Goal: Information Seeking & Learning: Learn about a topic

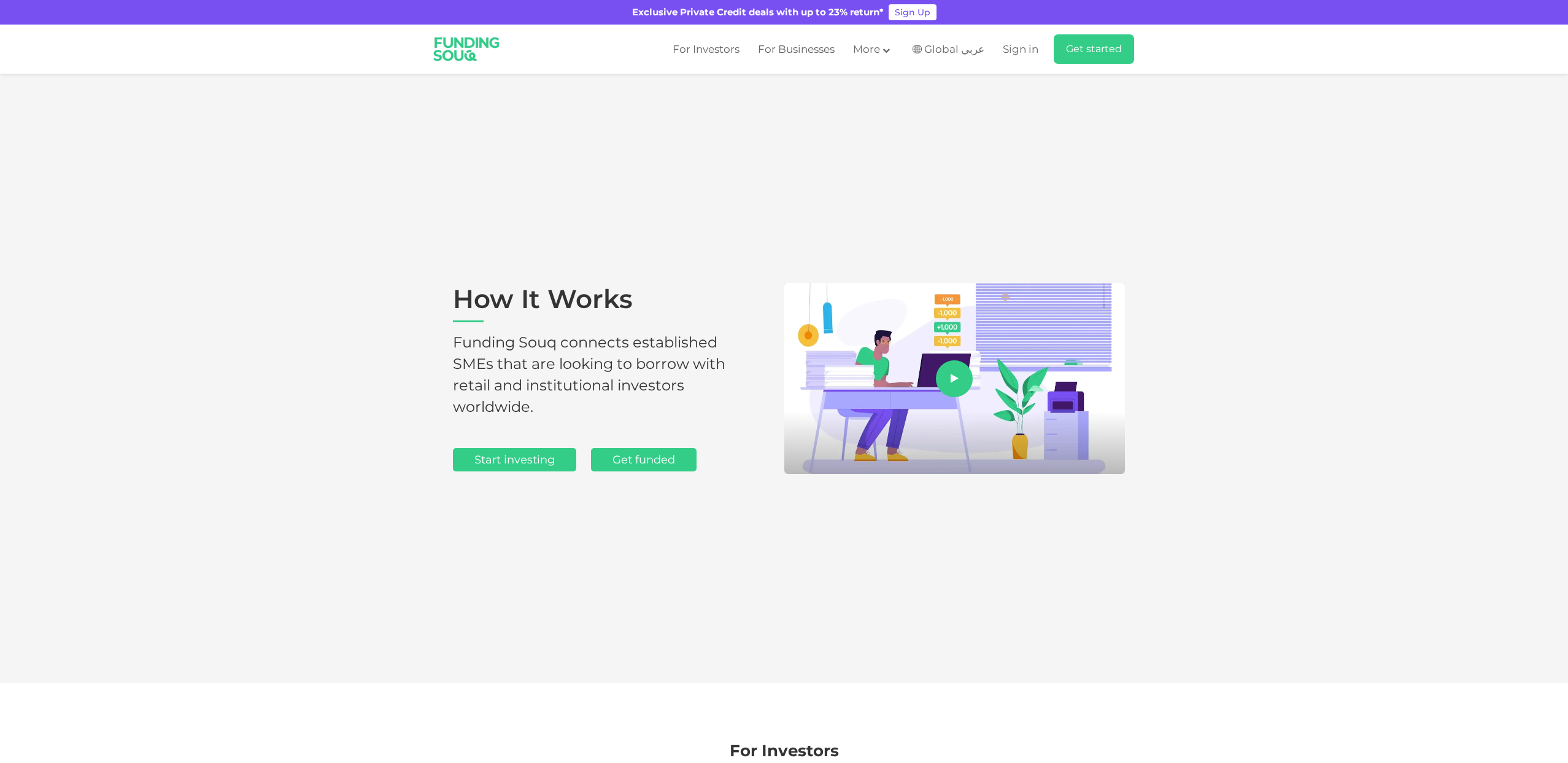
click at [441, 43] on img at bounding box center [467, 49] width 83 height 44
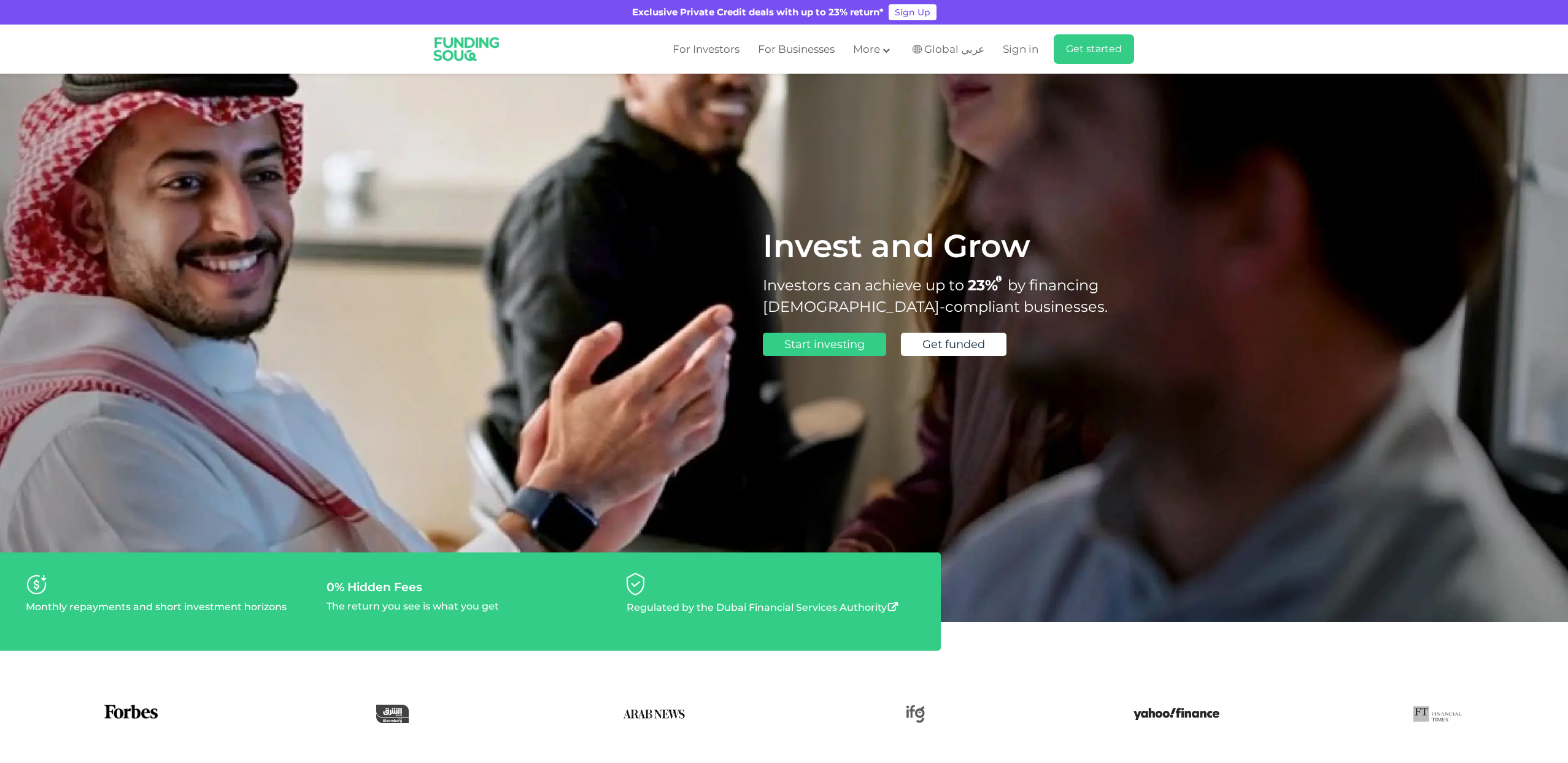
scroll to position [114, 0]
click at [783, 53] on link "For Businesses" at bounding box center [796, 49] width 83 height 20
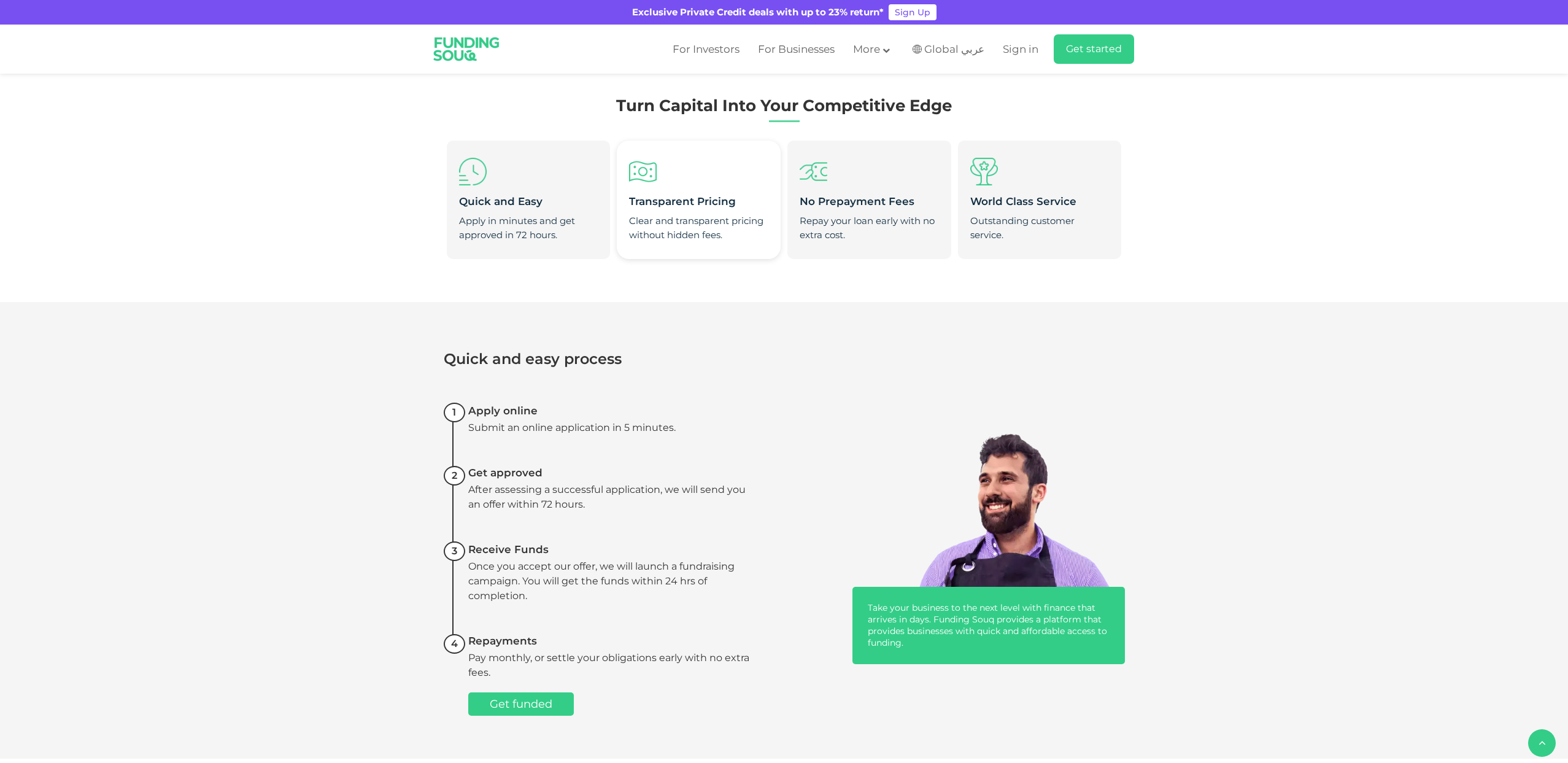
scroll to position [721, 0]
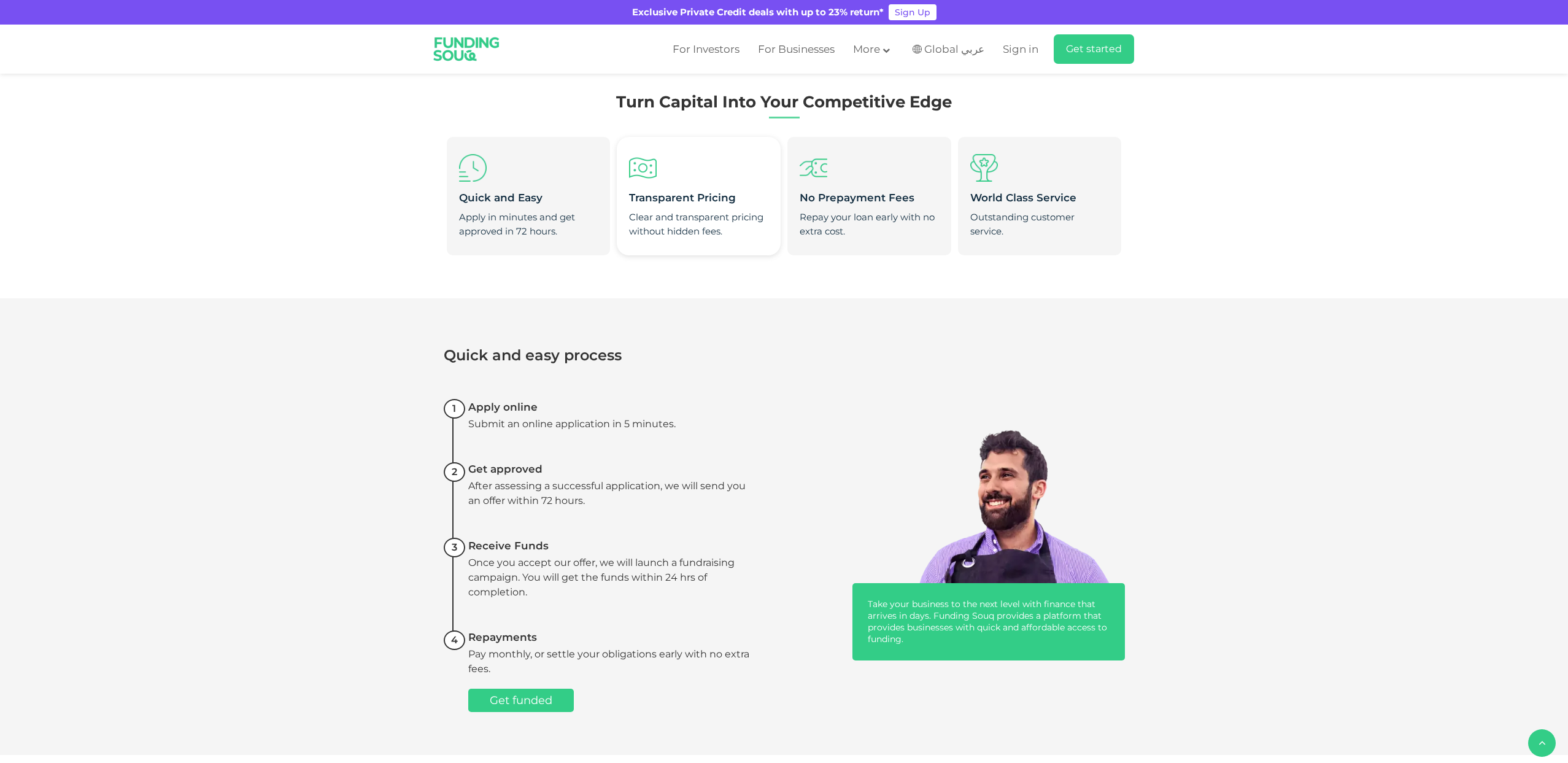
click at [710, 235] on div "Clear and transparent pricing without hidden fees." at bounding box center [699, 224] width 139 height 27
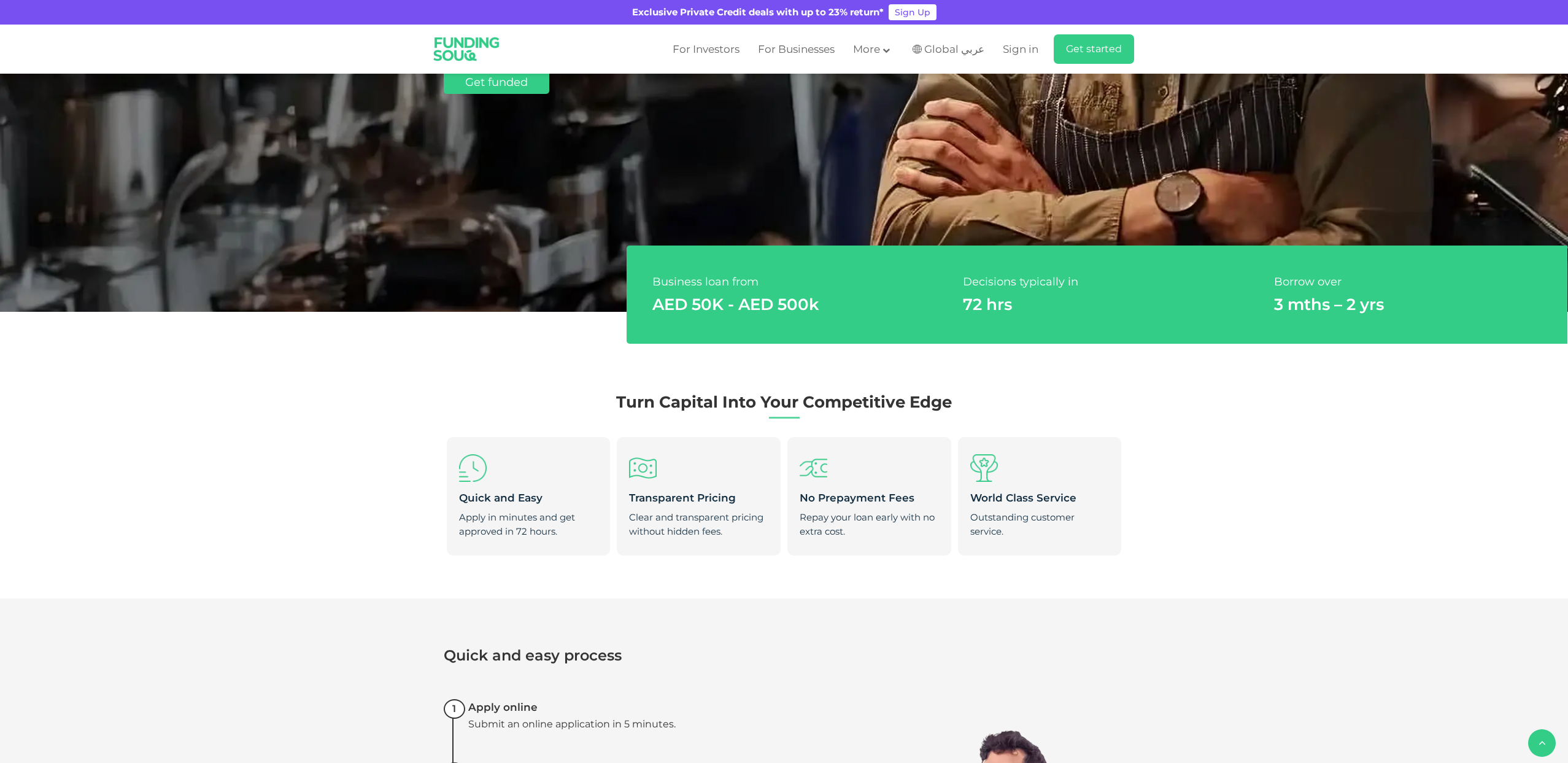
scroll to position [421, 0]
